Goal: Task Accomplishment & Management: Use online tool/utility

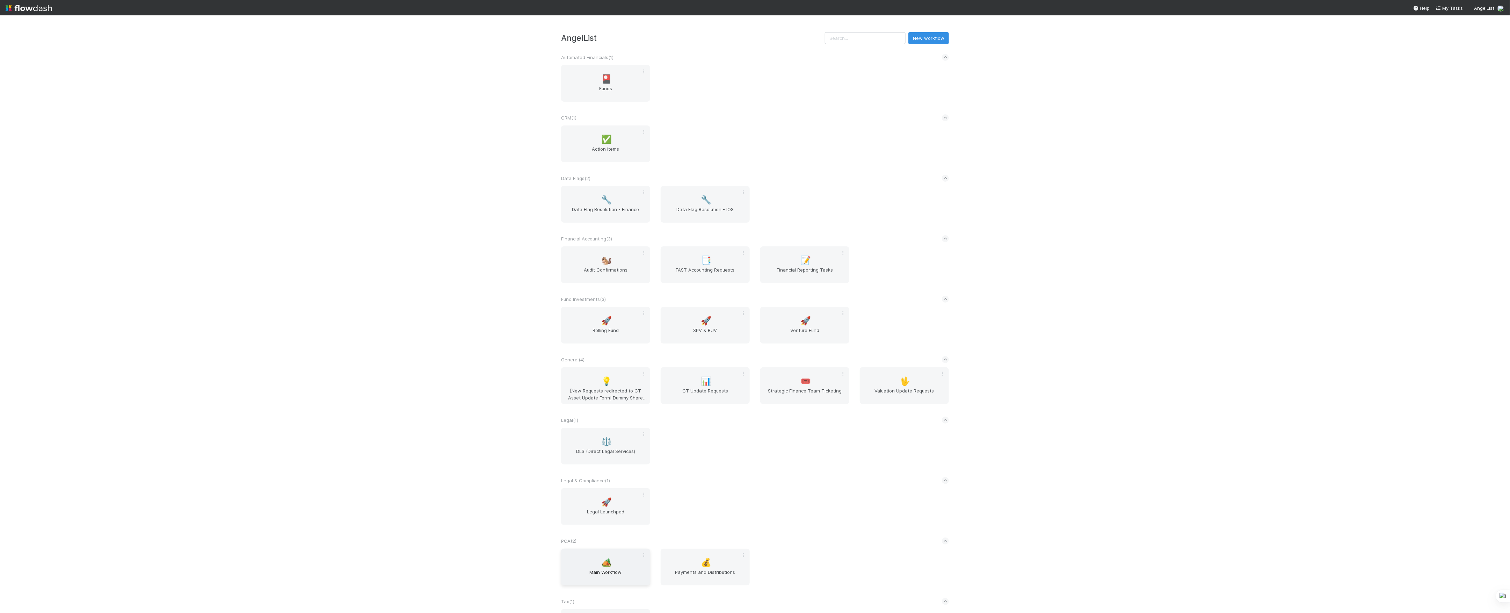
click at [595, 556] on div "🏕️ Main Workflow" at bounding box center [605, 567] width 89 height 37
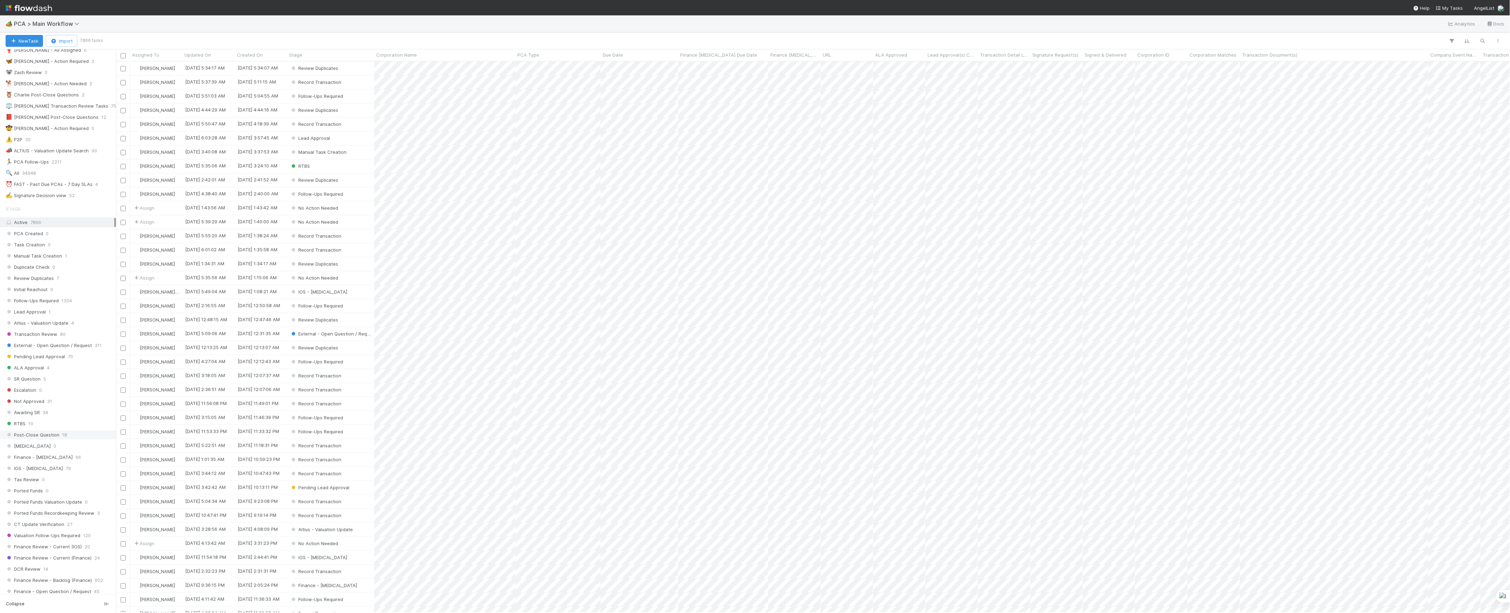
scroll to position [280, 0]
click at [66, 349] on span "Finance Review - Current (IOS)" at bounding box center [44, 344] width 76 height 9
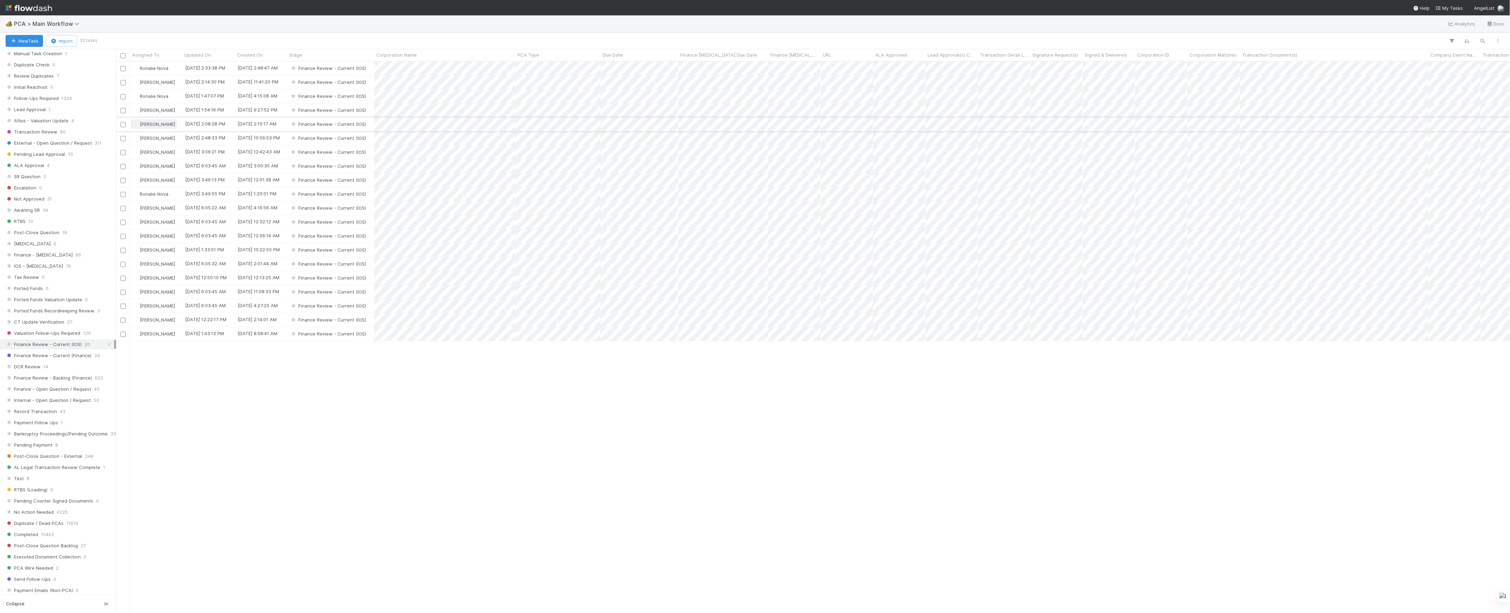
scroll to position [544, 1387]
click at [34, 382] on span "Finance Review - Backlog (Finance)" at bounding box center [49, 378] width 86 height 9
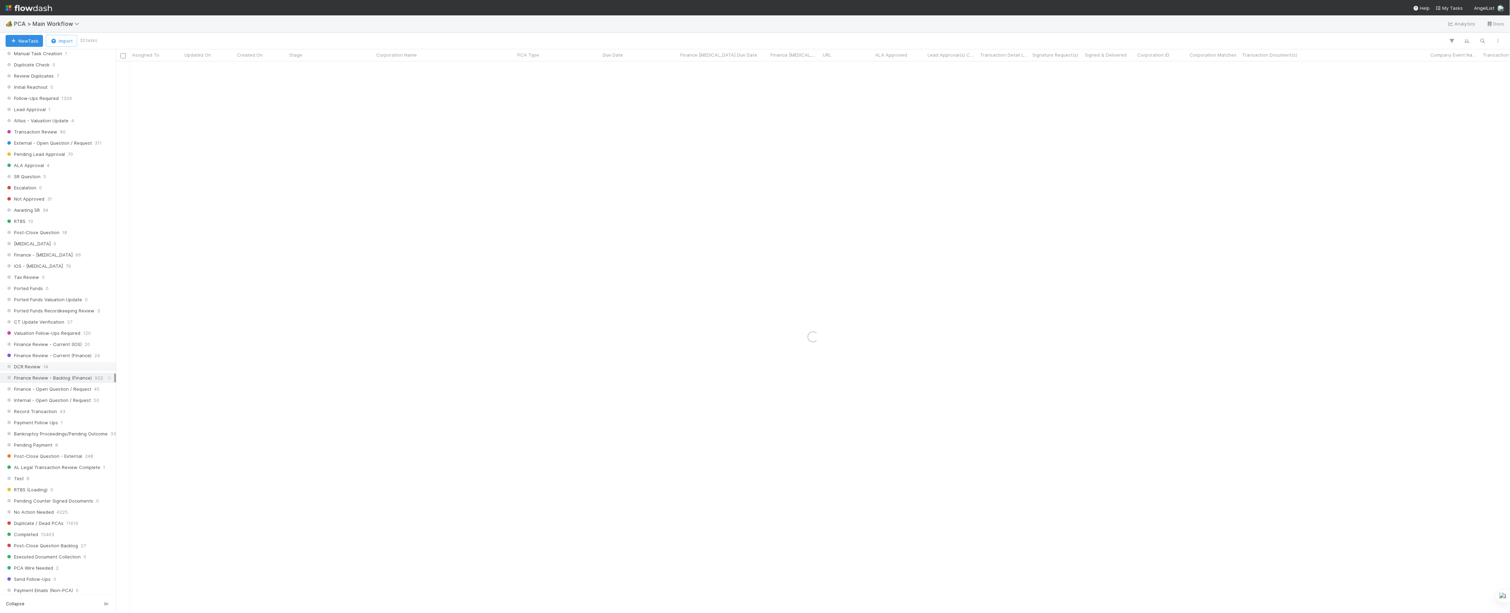
click at [37, 371] on span "DCR Review" at bounding box center [23, 366] width 35 height 9
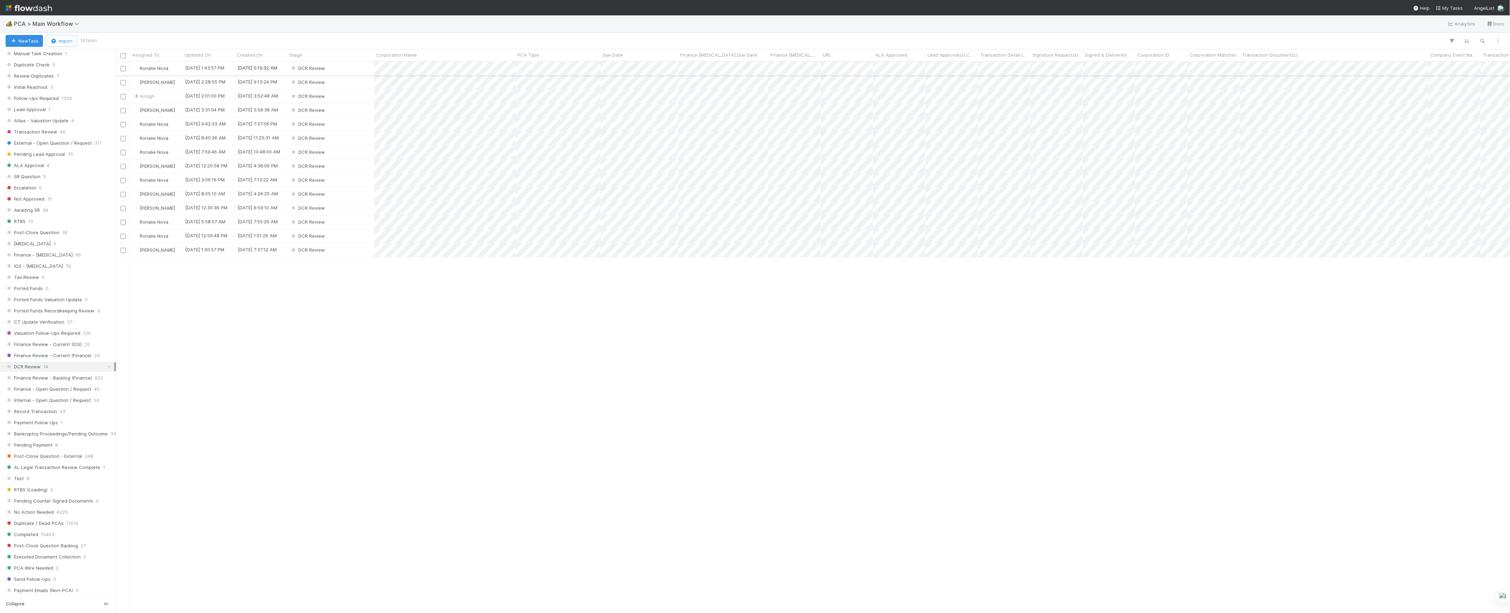
scroll to position [544, 1387]
click at [67, 349] on span "Finance Review - Current (IOS)" at bounding box center [44, 344] width 76 height 9
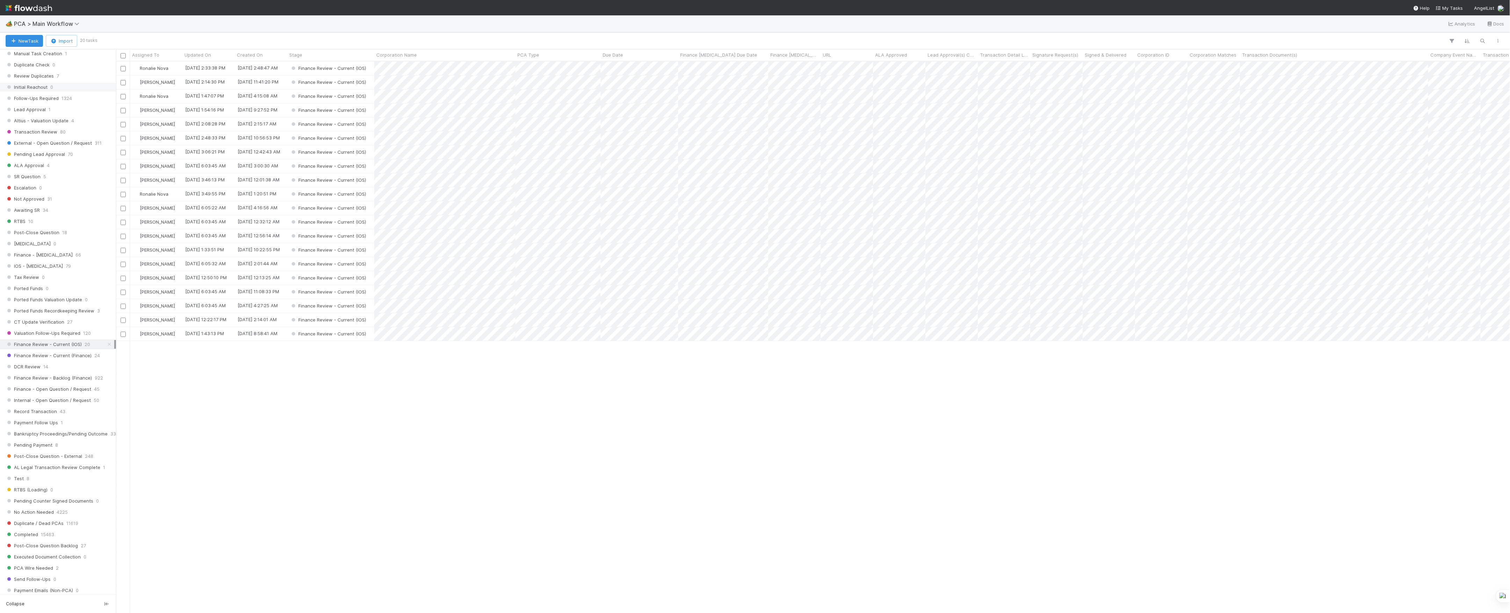
scroll to position [544, 1387]
click at [63, 360] on span "Finance Review - Current (Finance)" at bounding box center [49, 355] width 86 height 9
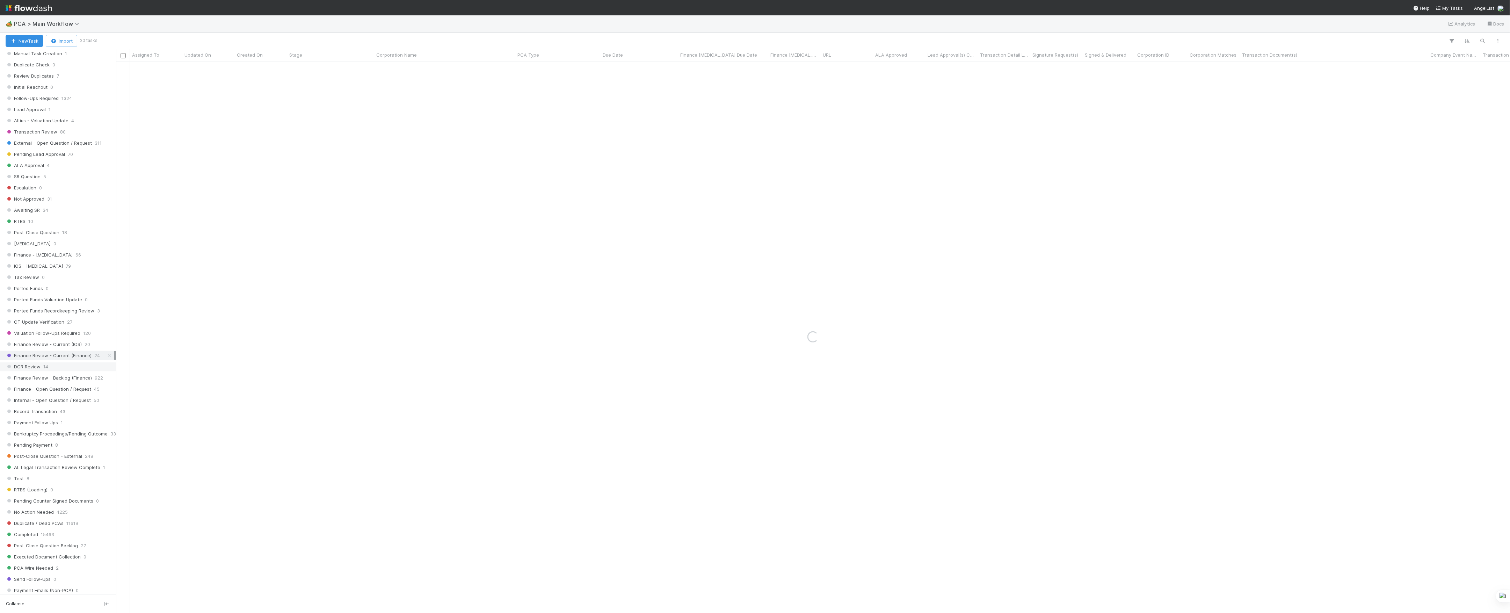
click at [57, 371] on div "DCR Review 14" at bounding box center [60, 366] width 109 height 9
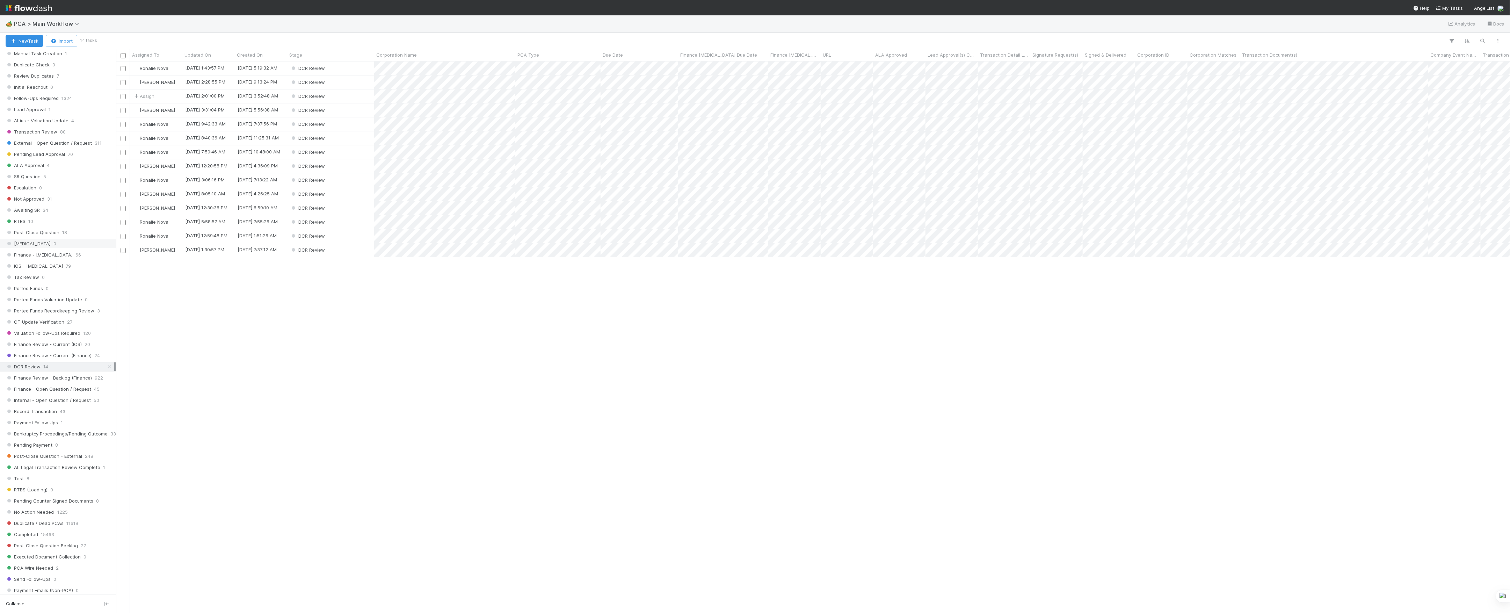
scroll to position [544, 1387]
click at [58, 349] on span "Finance Review - Current (IOS)" at bounding box center [44, 344] width 76 height 9
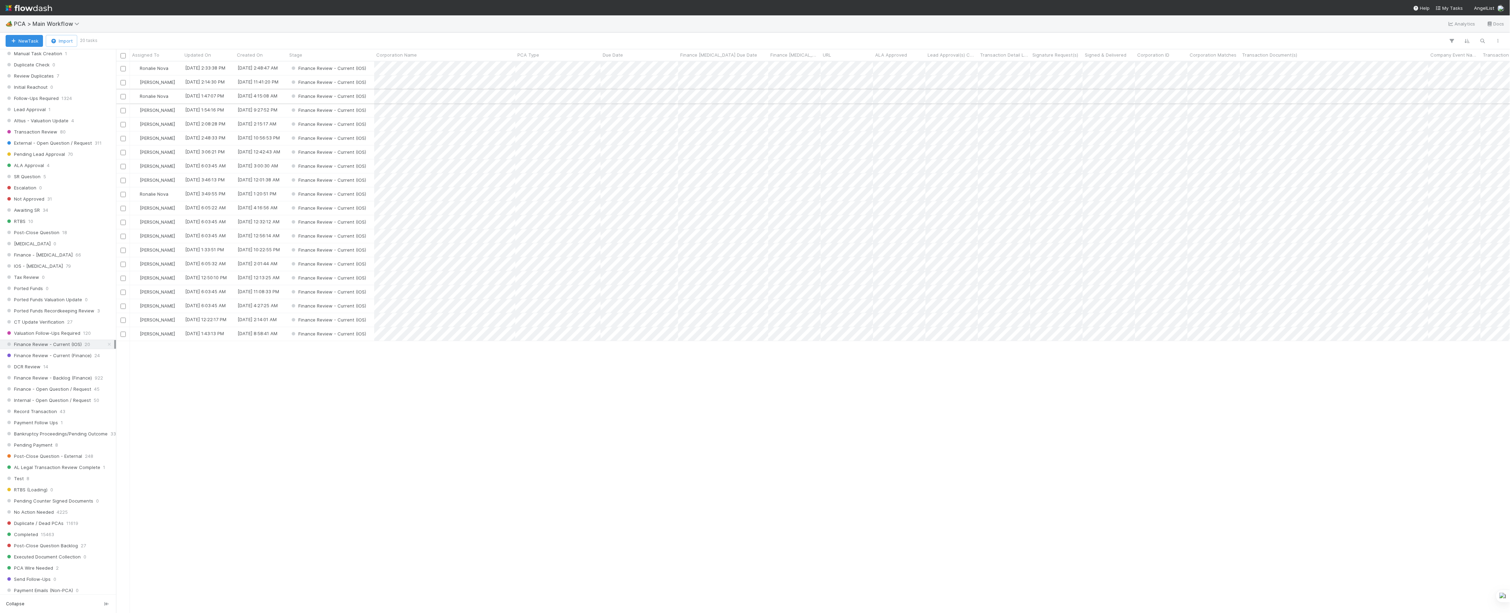
scroll to position [544, 1387]
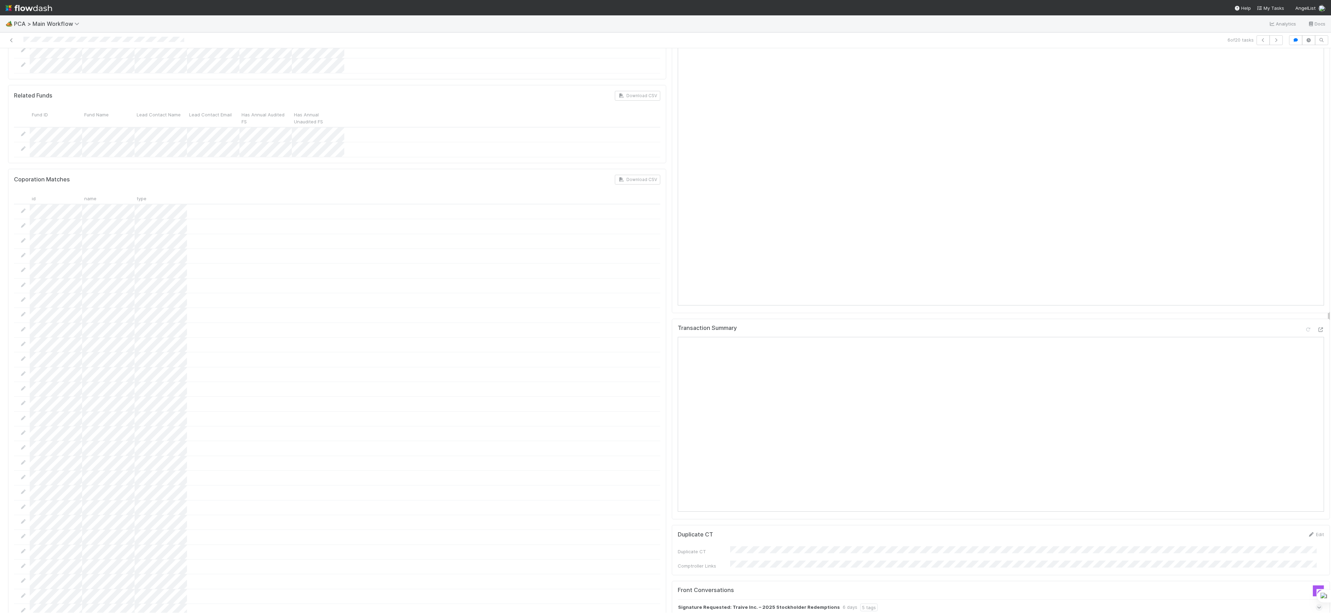
scroll to position [792, 0]
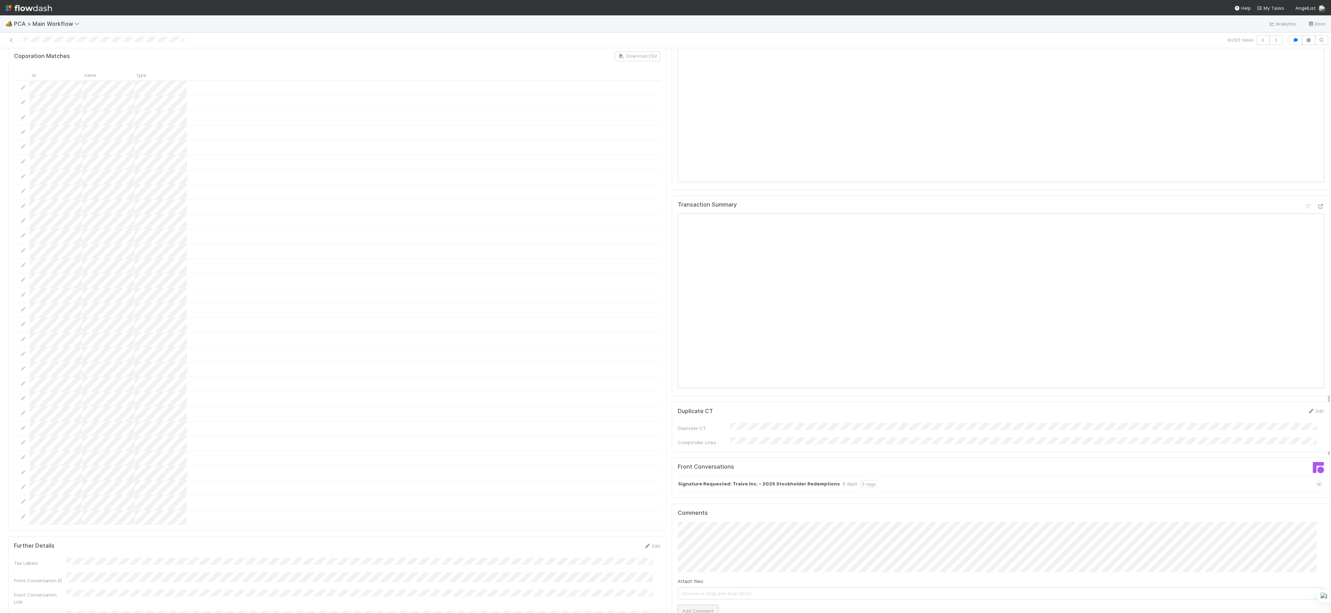
click at [705, 605] on button "Add Comment" at bounding box center [698, 611] width 41 height 12
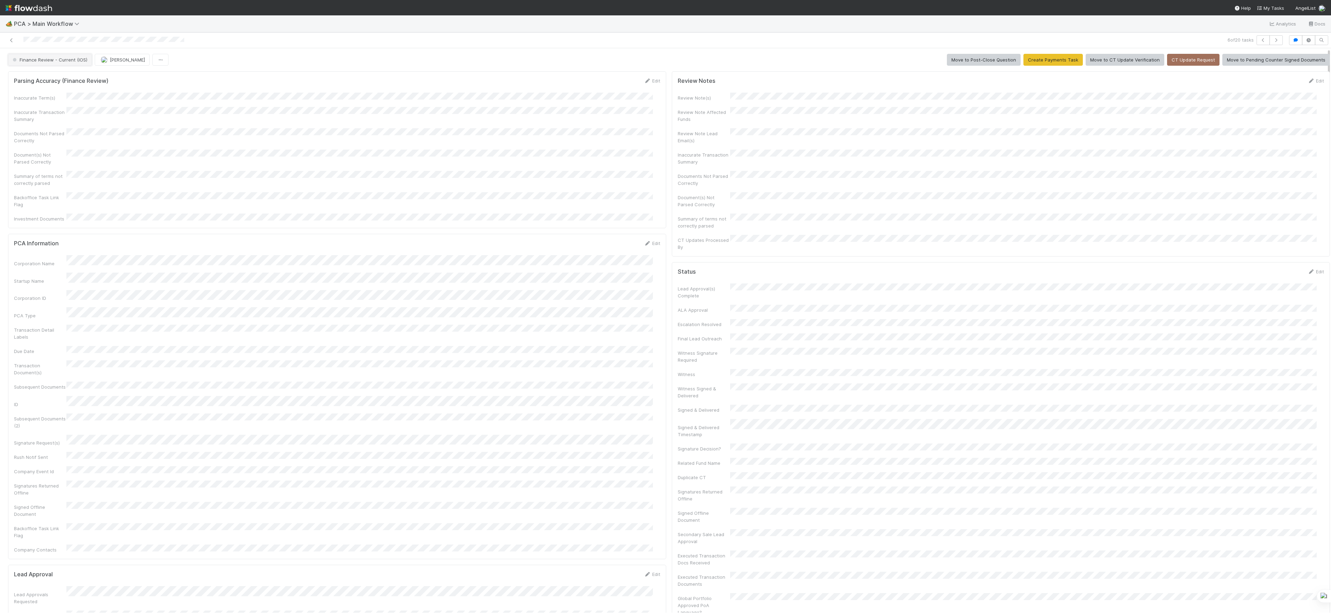
click at [42, 58] on span "Finance Review - Current (IOS)" at bounding box center [49, 60] width 76 height 6
click at [81, 60] on span "[PERSON_NAME]" at bounding box center [83, 60] width 35 height 6
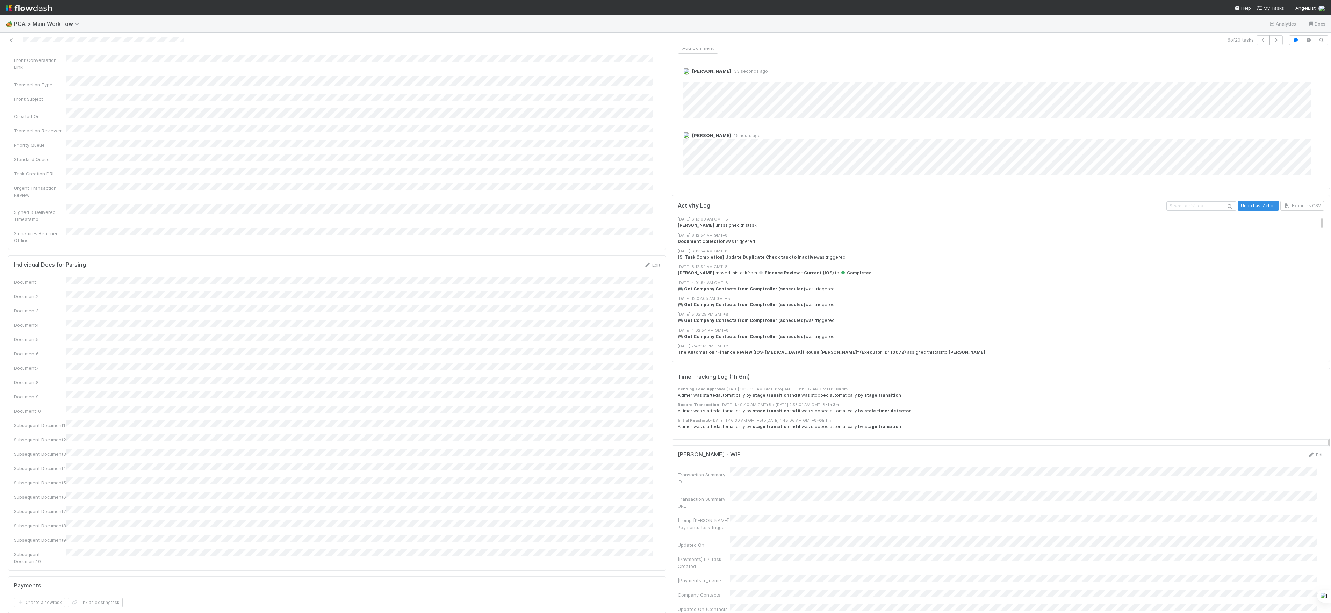
scroll to position [7, 0]
click at [10, 38] on icon at bounding box center [11, 40] width 7 height 5
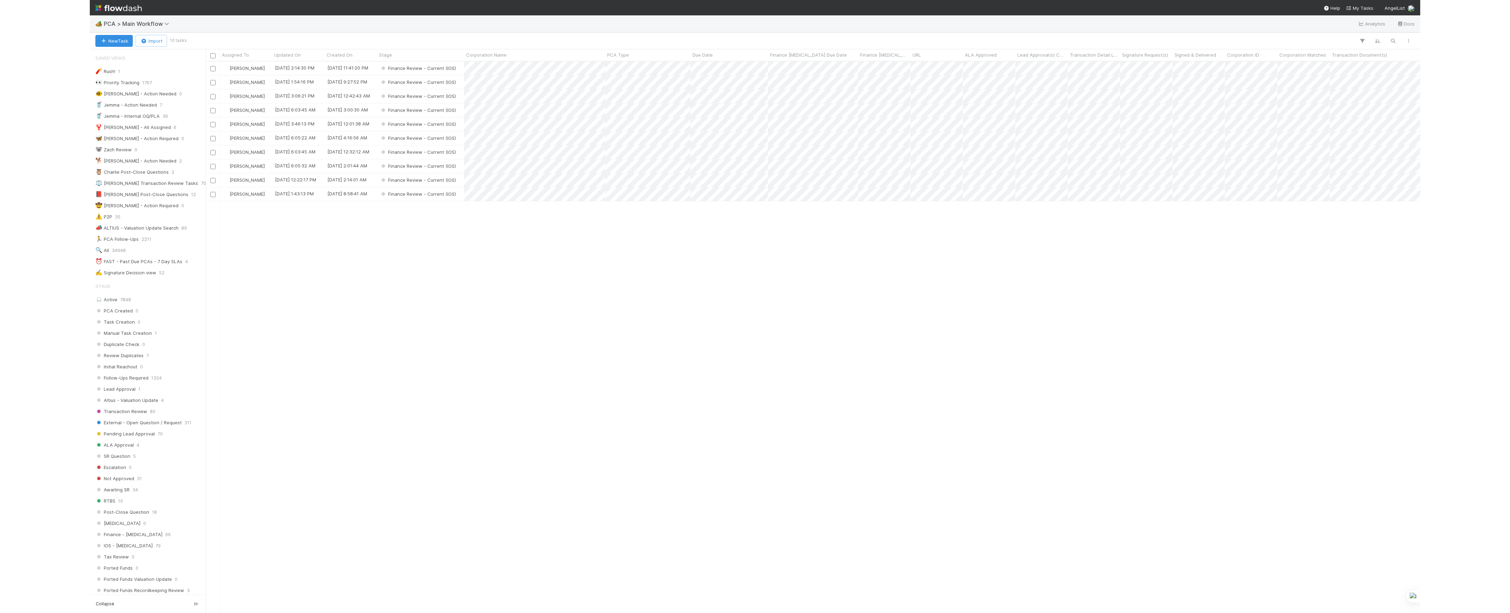
scroll to position [7, 7]
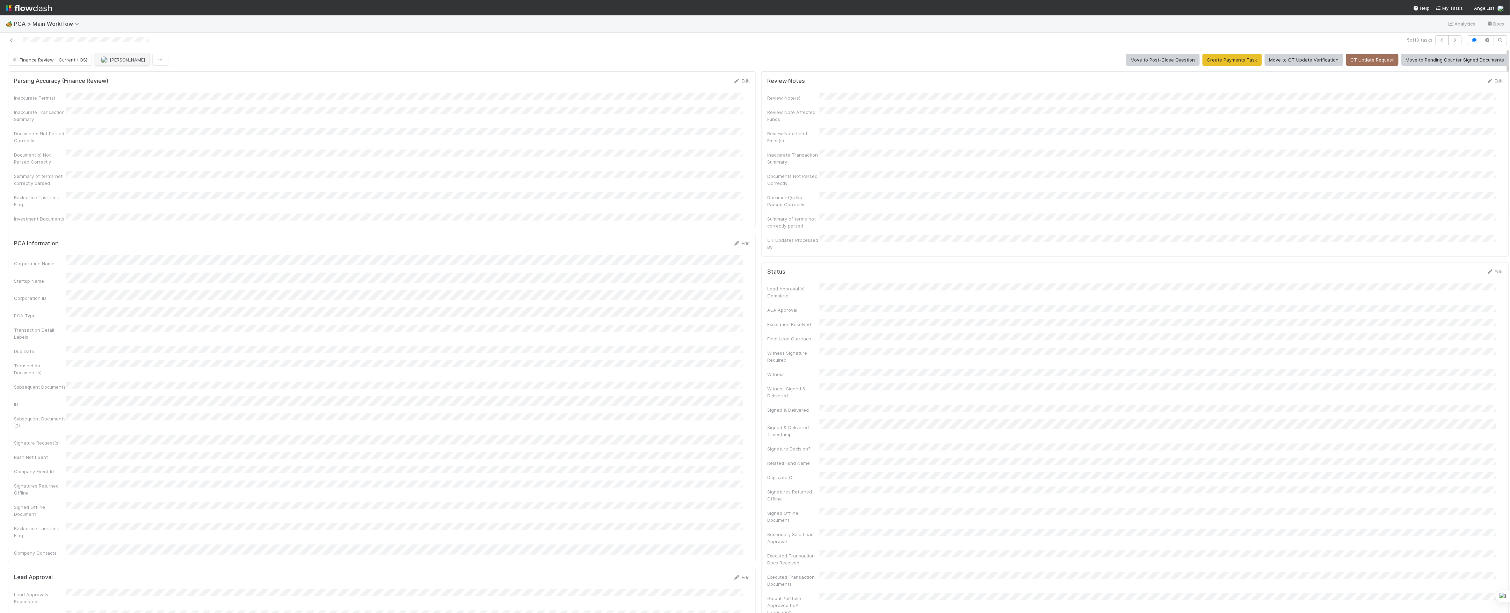
click at [119, 62] on span "[PERSON_NAME]" at bounding box center [127, 60] width 35 height 6
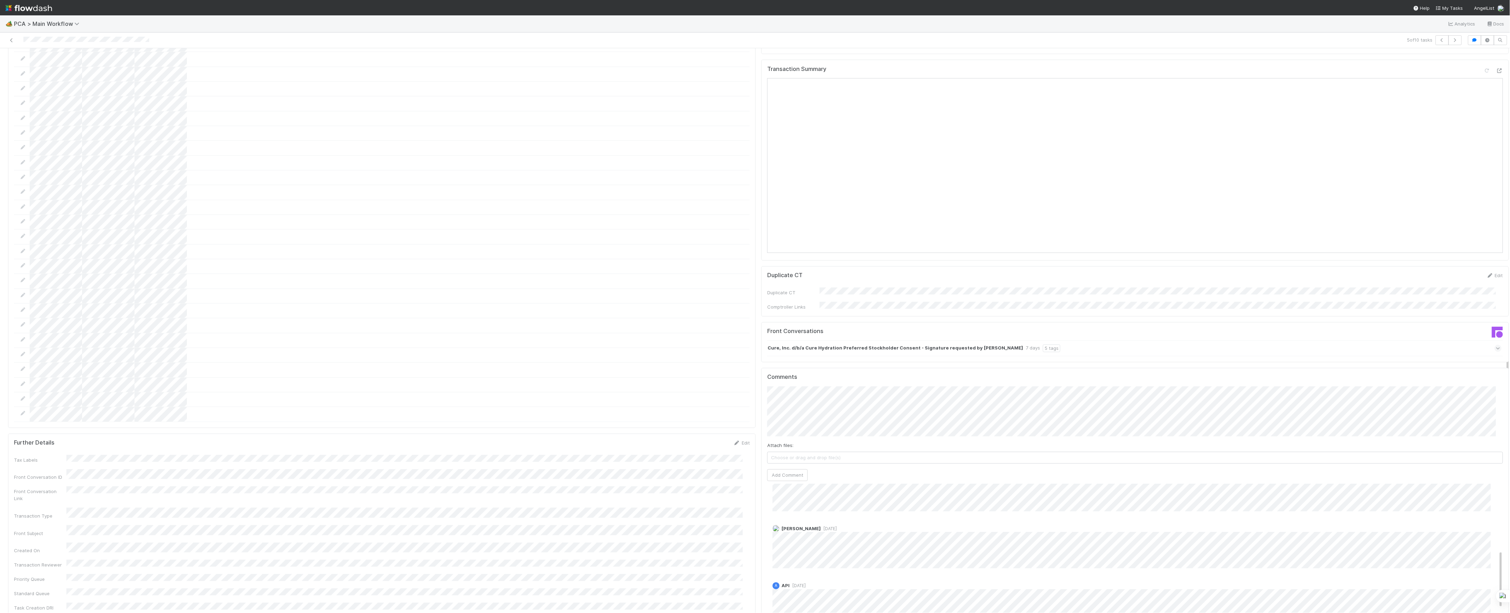
scroll to position [196, 0]
click at [798, 469] on button "Add Comment" at bounding box center [787, 475] width 41 height 12
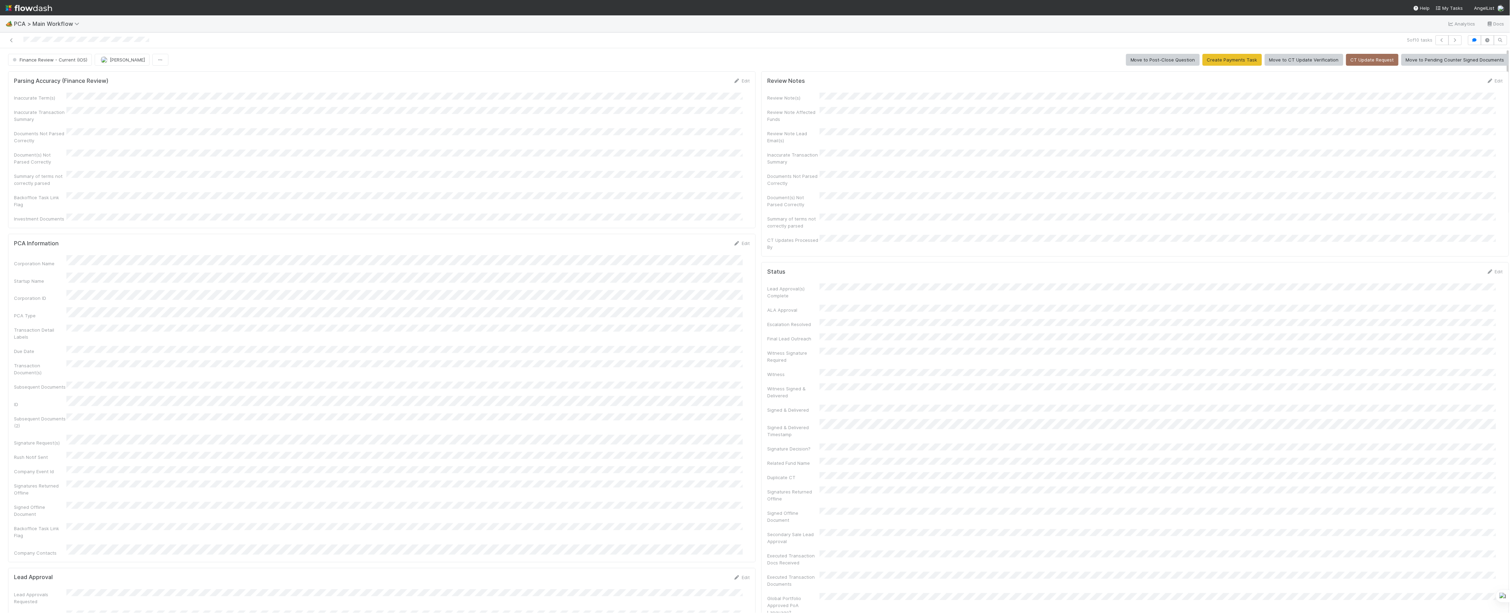
scroll to position [259, 0]
click at [55, 61] on span "Finance Review - Current (IOS)" at bounding box center [49, 60] width 76 height 6
click at [105, 57] on button "[PERSON_NAME]" at bounding box center [122, 60] width 55 height 12
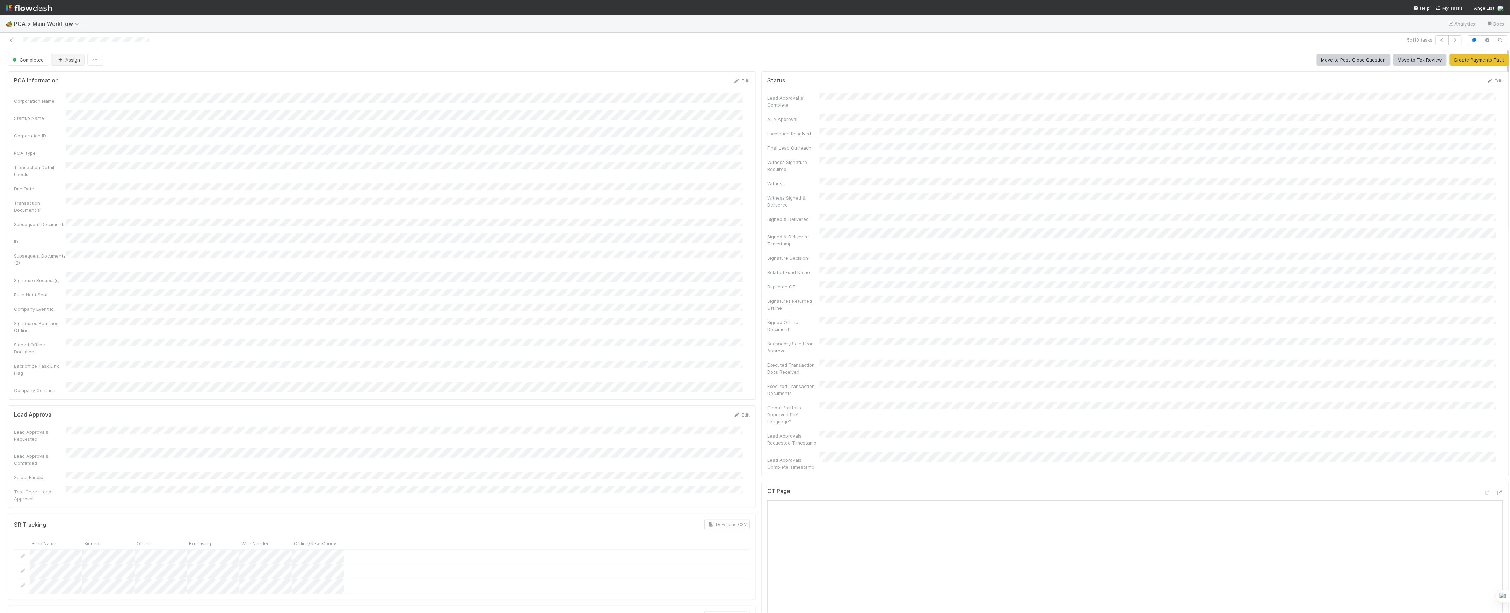
click at [10, 36] on div at bounding box center [369, 40] width 732 height 10
click at [10, 38] on icon at bounding box center [11, 40] width 7 height 5
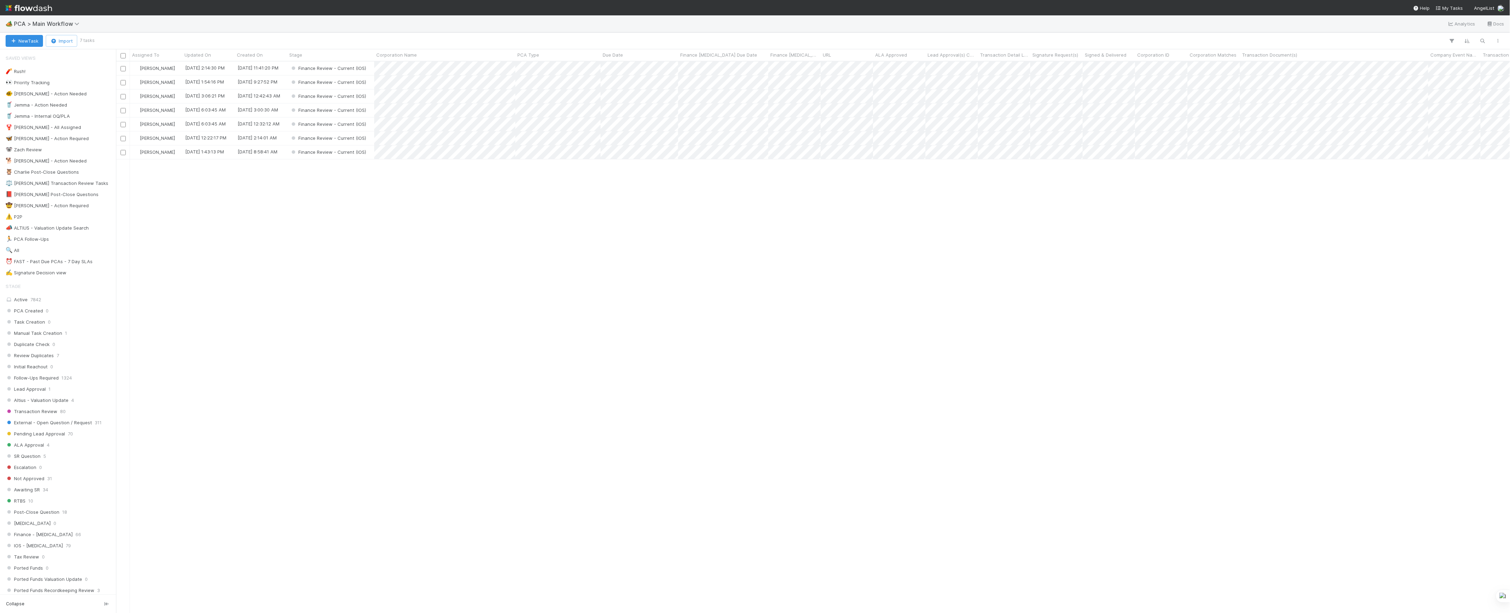
scroll to position [544, 1387]
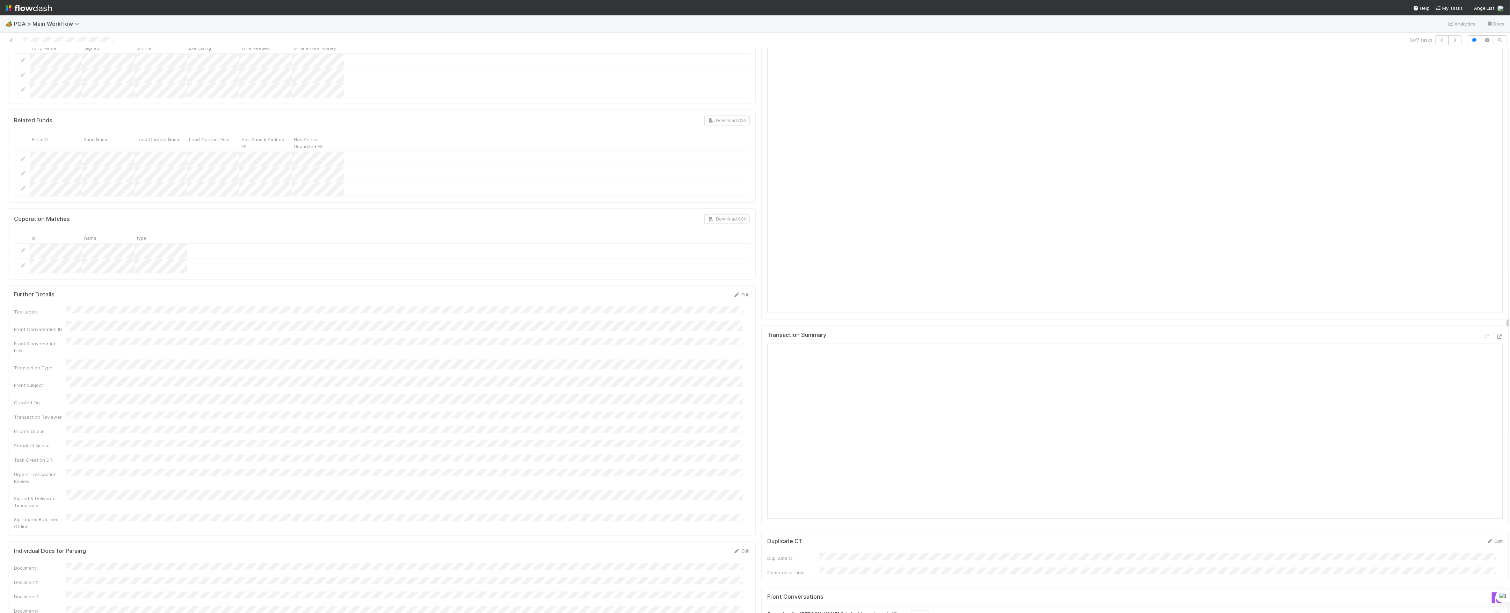
scroll to position [652, 0]
drag, startPoint x: 663, startPoint y: 238, endPoint x: 669, endPoint y: 236, distance: 6.6
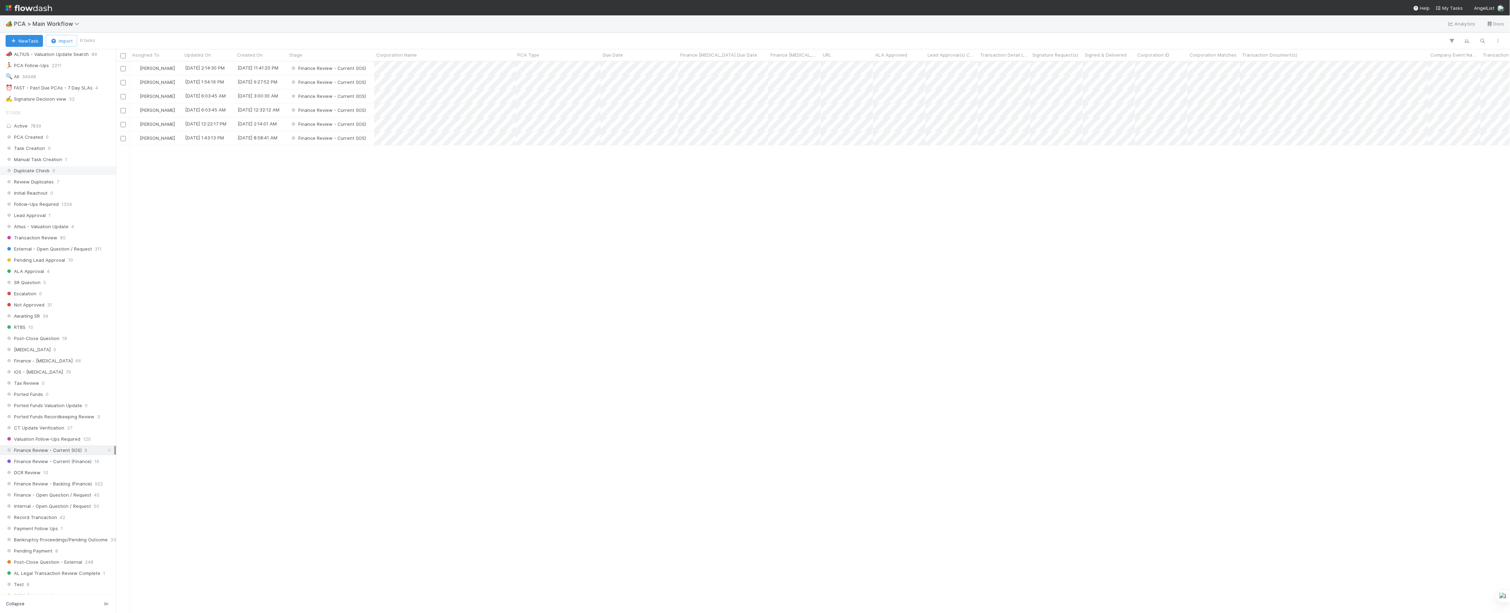
scroll to position [186, 0]
click at [59, 464] on div "DCR Review 10" at bounding box center [60, 460] width 109 height 9
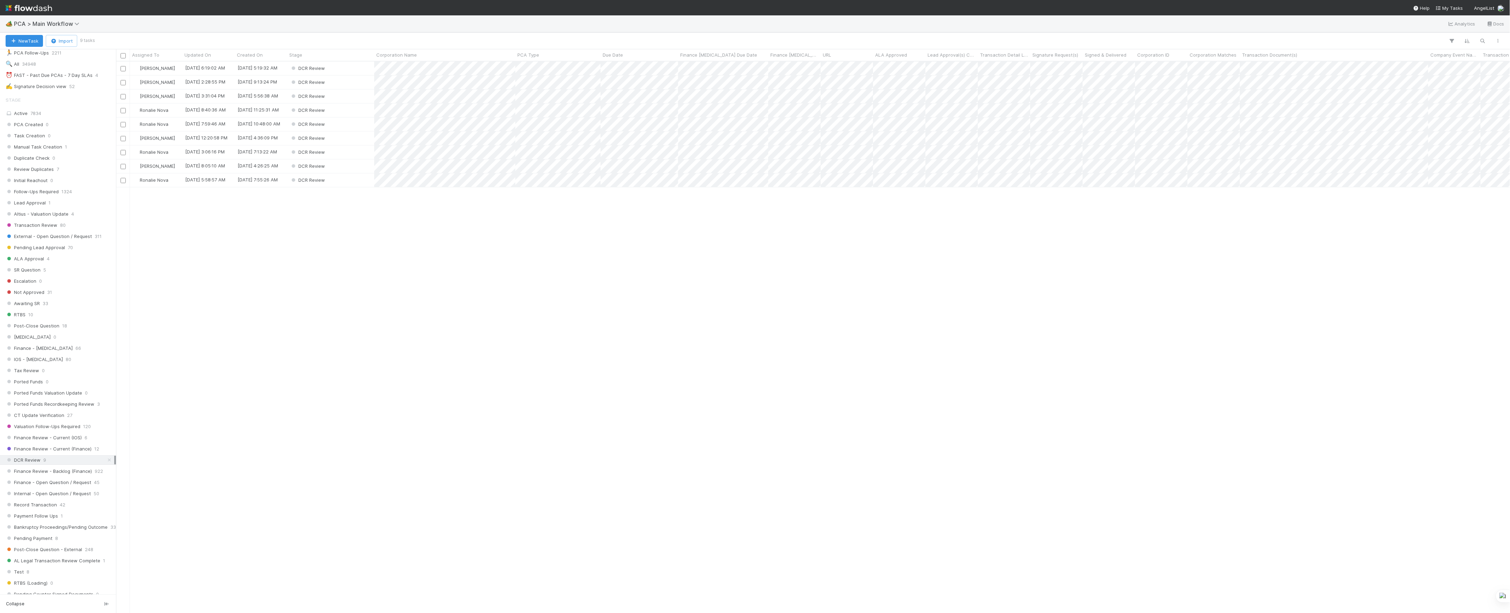
scroll to position [544, 1387]
click at [362, 95] on div "DCR Review" at bounding box center [330, 96] width 87 height 14
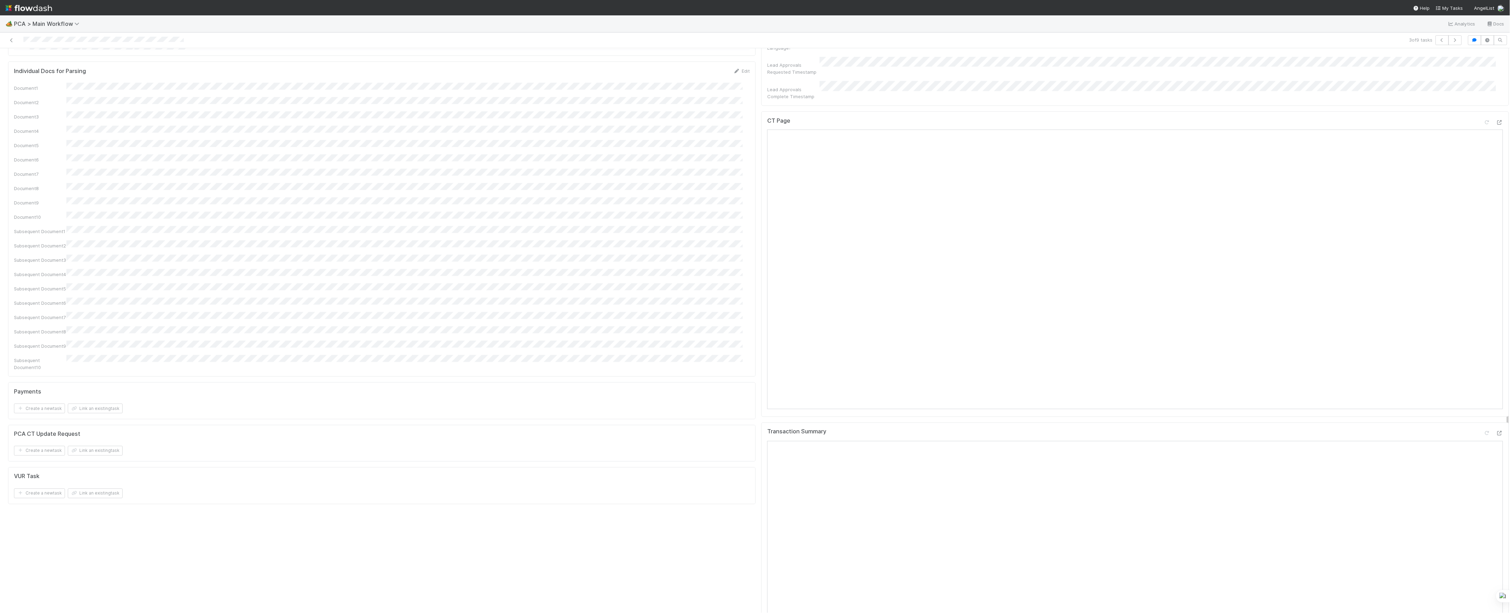
scroll to position [745, 0]
click at [1496, 146] on icon at bounding box center [1499, 148] width 7 height 5
click at [1496, 457] on icon at bounding box center [1499, 459] width 7 height 5
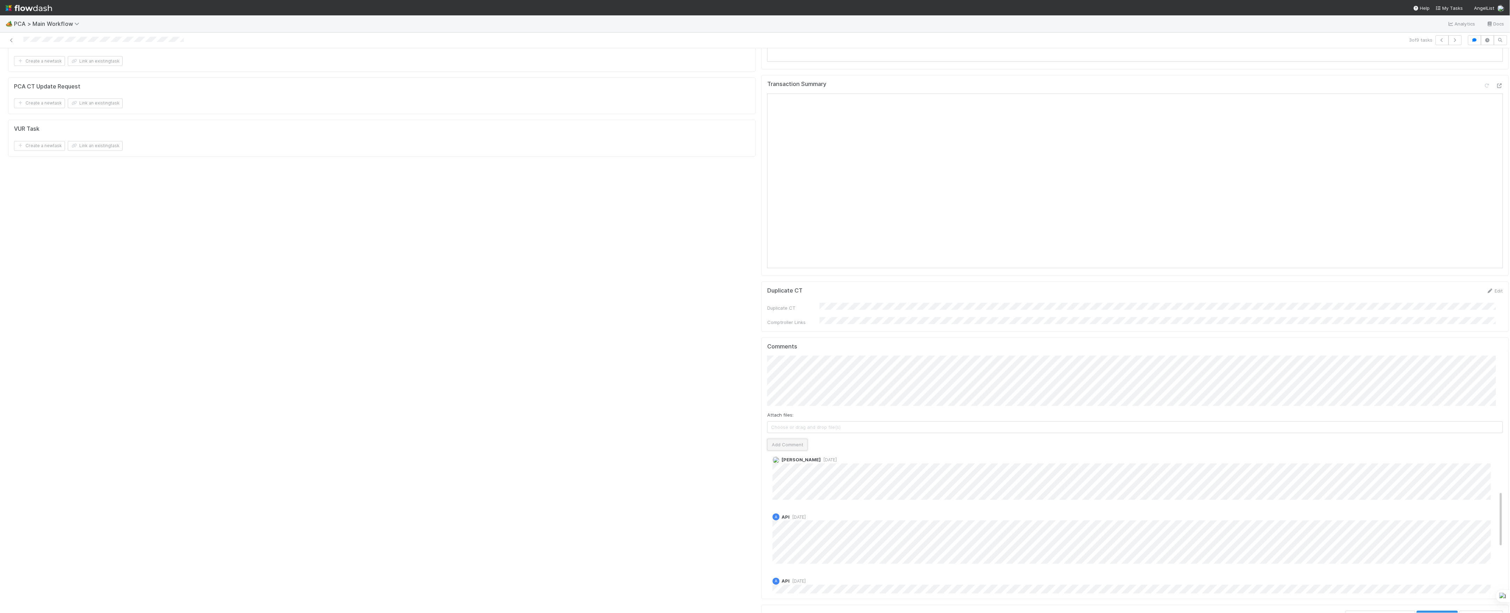
click at [788, 439] on button "Add Comment" at bounding box center [787, 445] width 41 height 12
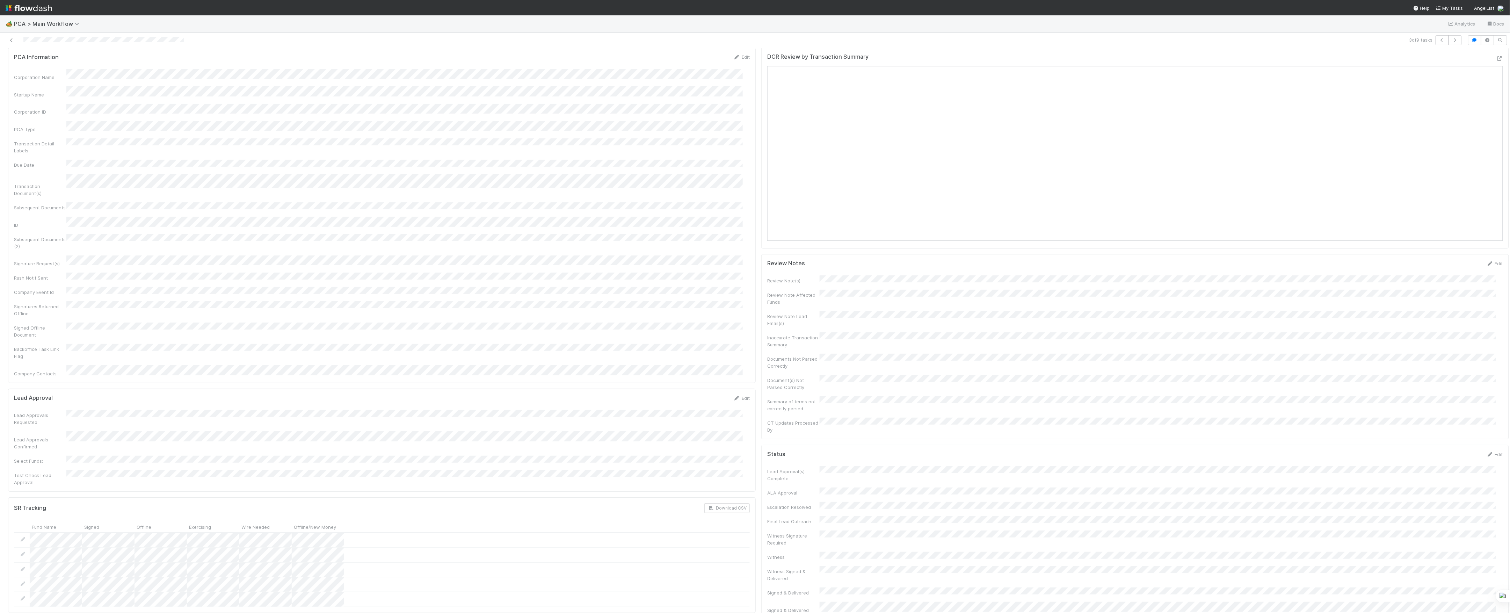
scroll to position [0, 0]
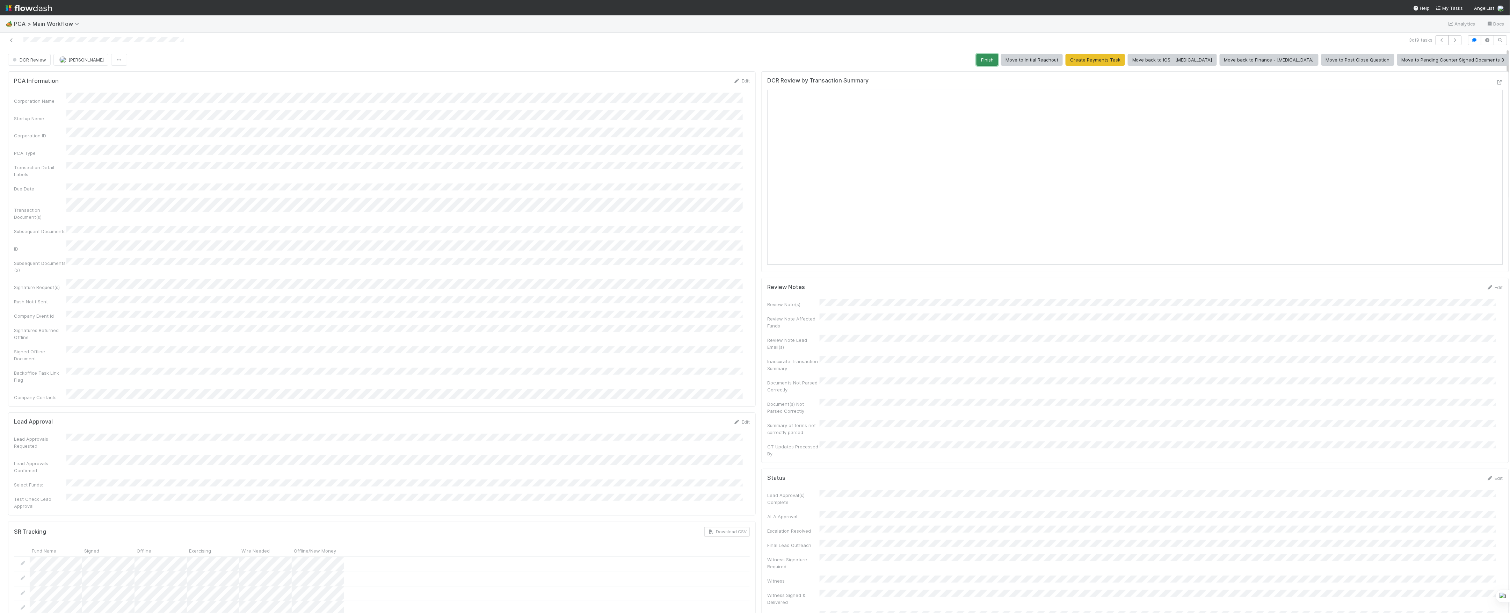
click at [998, 59] on button "Finish" at bounding box center [988, 60] width 22 height 12
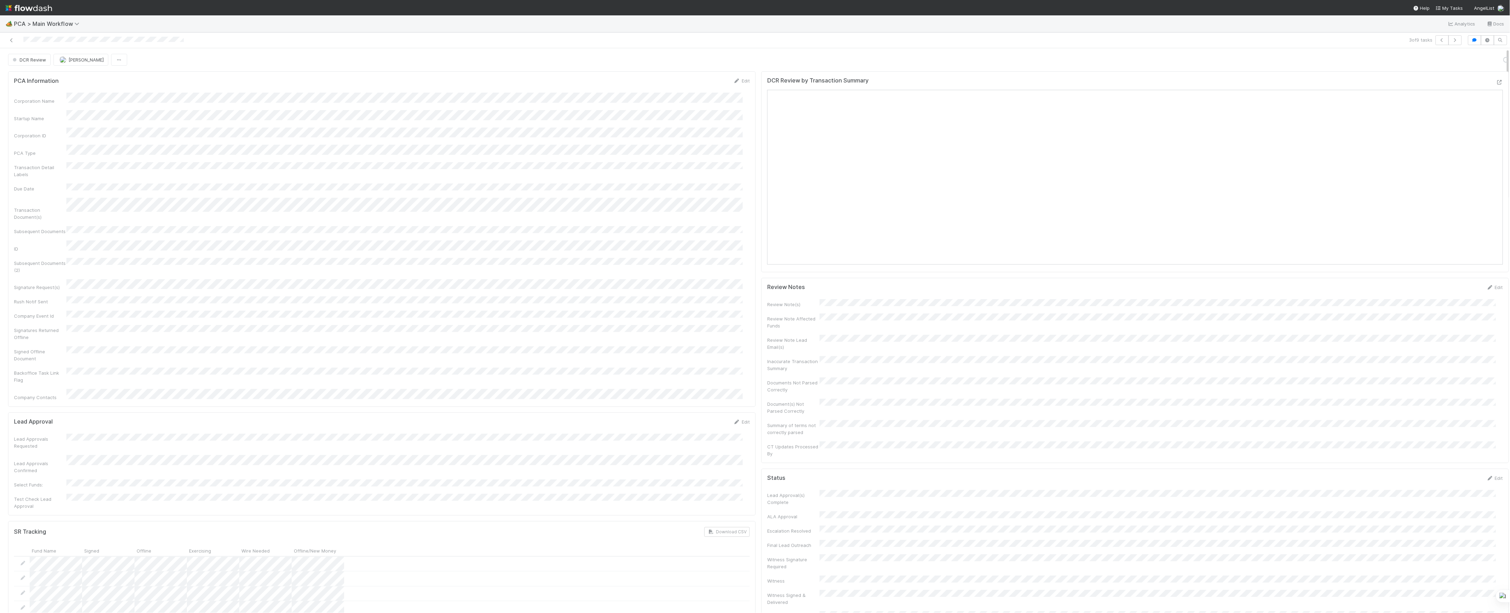
scroll to position [157, 0]
click at [64, 59] on img "button" at bounding box center [62, 59] width 7 height 7
click at [14, 41] on icon at bounding box center [11, 40] width 7 height 5
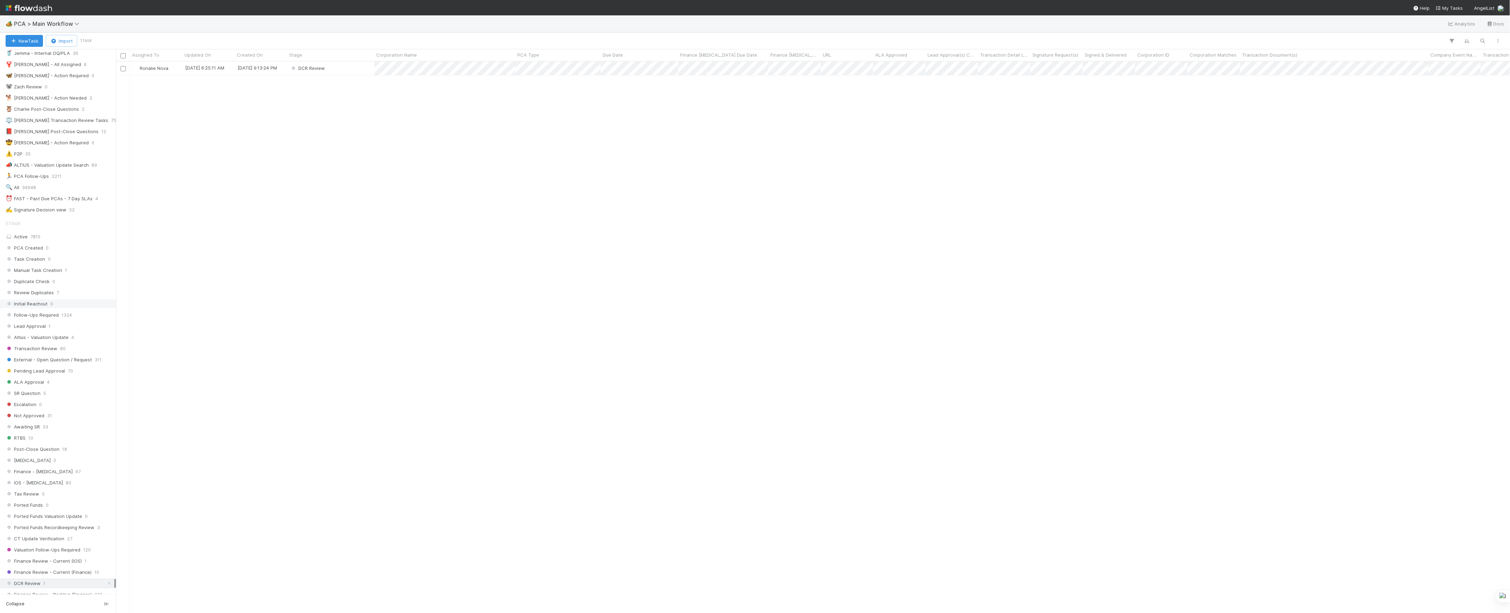
scroll to position [233, 0]
click at [73, 396] on span "Finance Review - Current (IOS)" at bounding box center [44, 391] width 76 height 9
click at [73, 407] on span "Finance Review - Current (Finance)" at bounding box center [49, 402] width 86 height 9
